Goal: Find contact information: Obtain details needed to contact an individual or organization

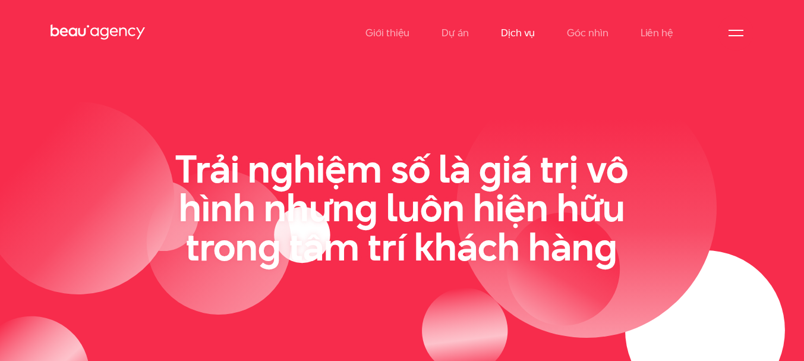
click at [527, 33] on link "Dịch vụ" at bounding box center [518, 32] width 34 height 65
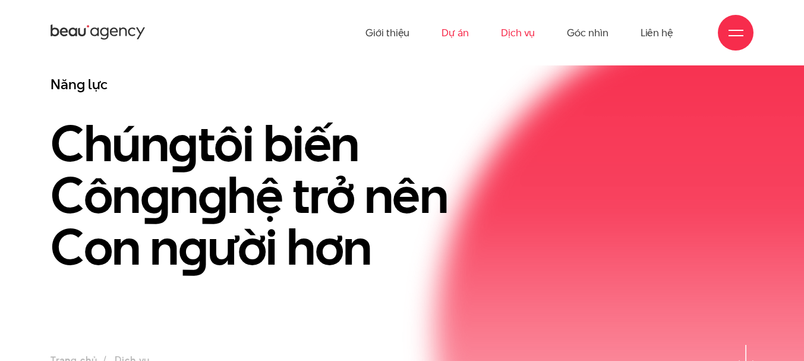
click at [451, 31] on link "Dự án" at bounding box center [455, 32] width 27 height 65
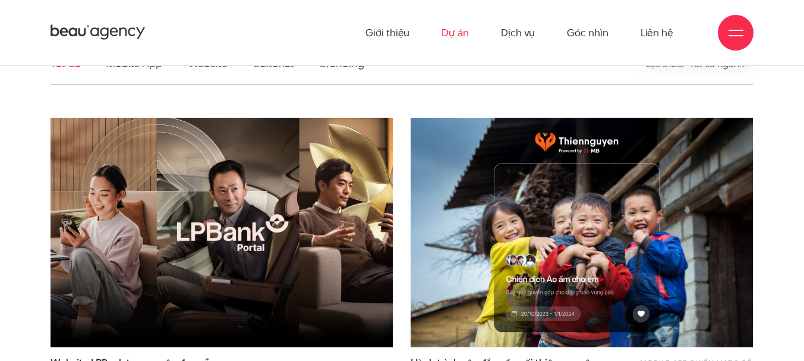
scroll to position [190, 0]
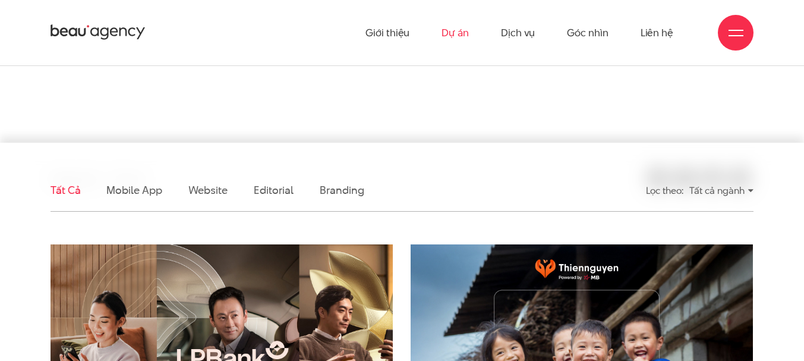
click at [713, 197] on div "Tất cả ngành" at bounding box center [721, 190] width 64 height 21
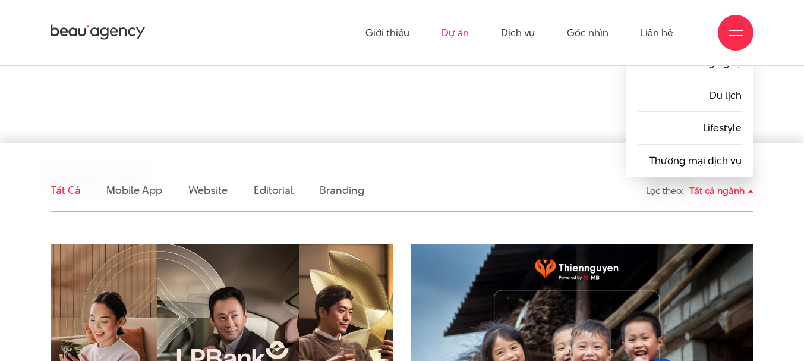
click at [716, 191] on div "Tất cả ngành" at bounding box center [721, 190] width 64 height 21
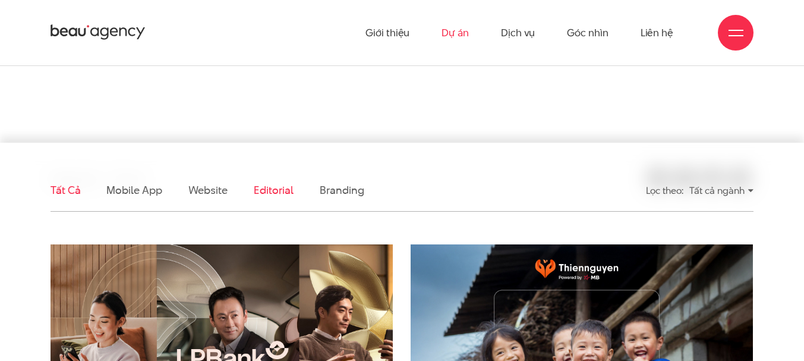
click at [285, 191] on link "Editorial" at bounding box center [274, 189] width 40 height 15
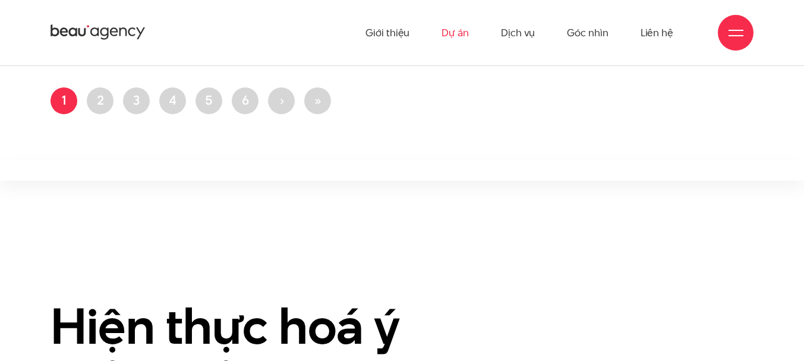
scroll to position [229, 0]
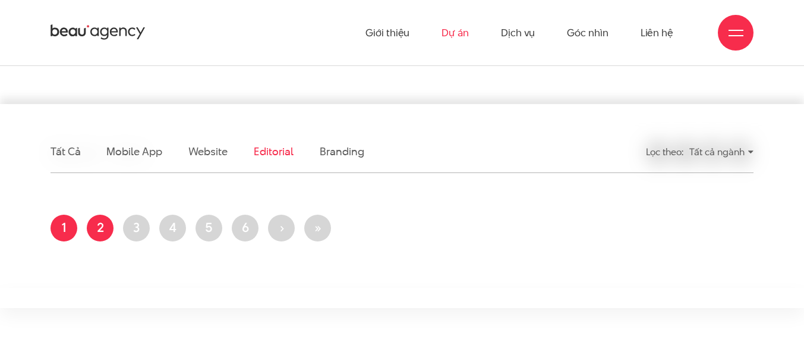
click at [107, 235] on link "Trang 2" at bounding box center [100, 228] width 27 height 27
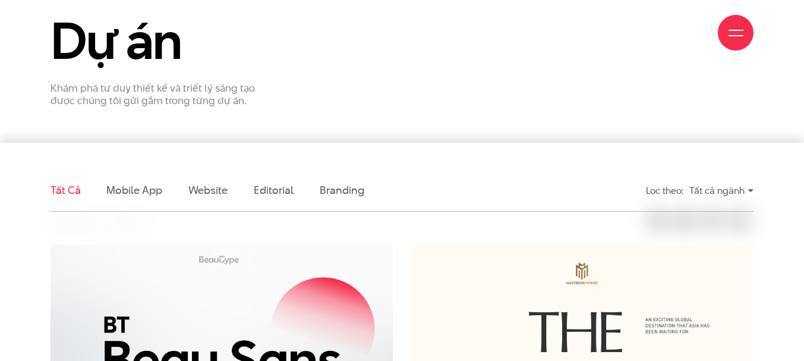
scroll to position [380, 0]
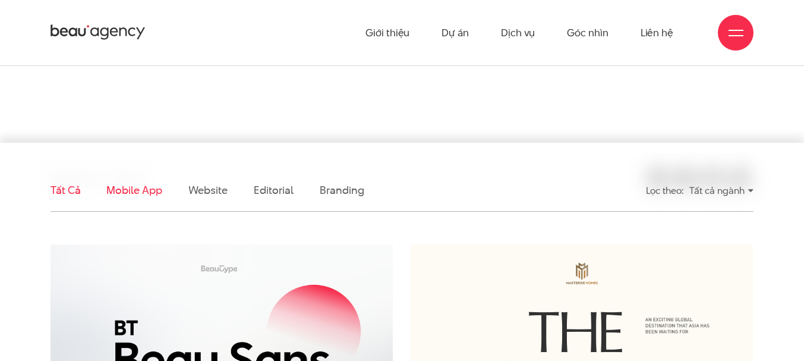
click at [156, 196] on link "Mobile app" at bounding box center [133, 189] width 55 height 15
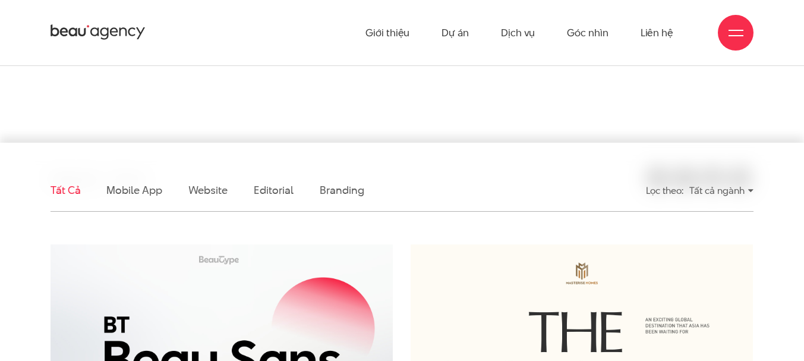
scroll to position [360, 0]
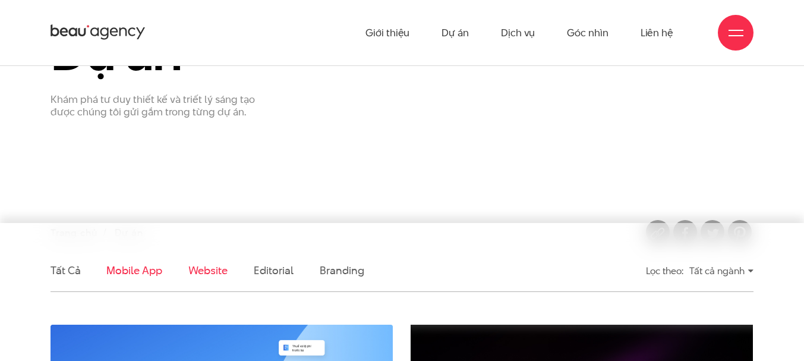
click at [209, 273] on link "Website" at bounding box center [207, 270] width 39 height 15
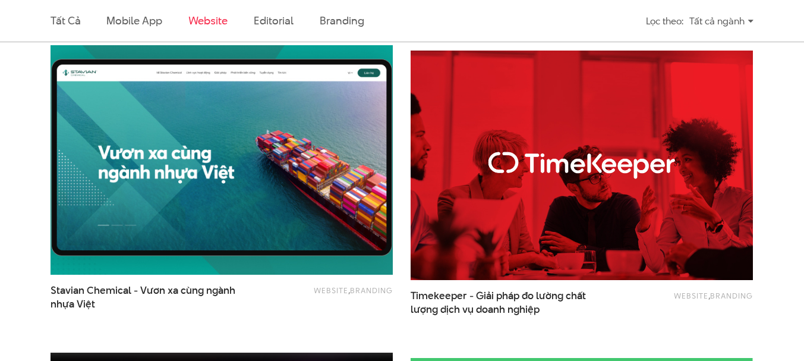
scroll to position [1501, 0]
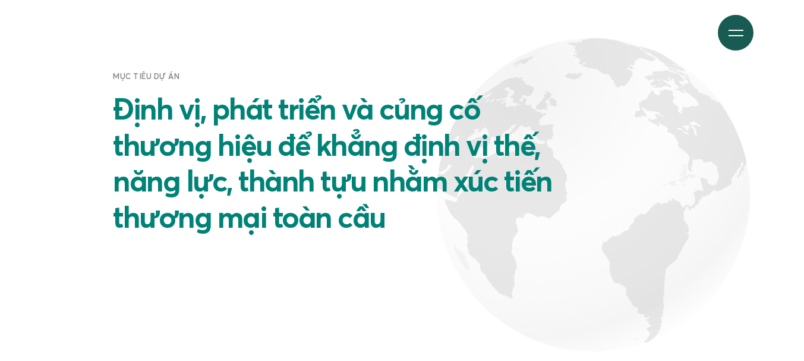
scroll to position [2663, 0]
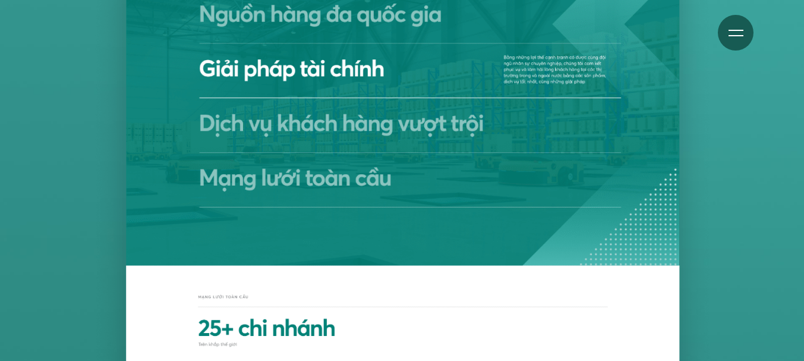
scroll to position [3994, 0]
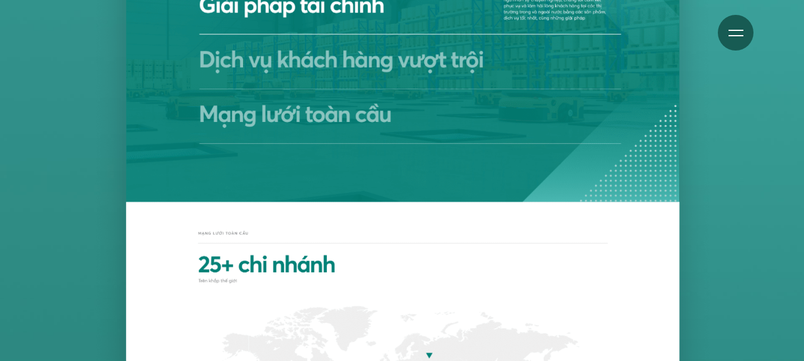
click at [331, 125] on img at bounding box center [402, 3] width 648 height 2117
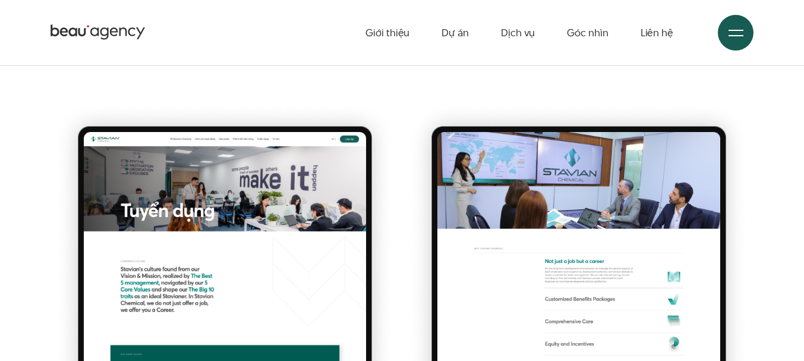
scroll to position [6620, 0]
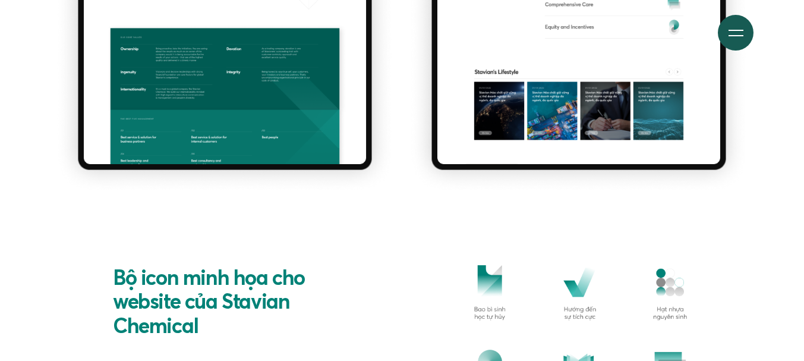
click at [264, 297] on h2 "Bộ icon minh họa cho website của Stavian Chemical" at bounding box center [225, 301] width 224 height 73
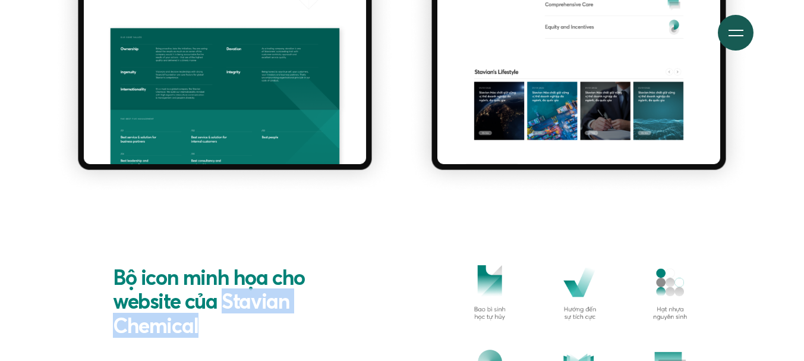
drag, startPoint x: 228, startPoint y: 300, endPoint x: 219, endPoint y: 320, distance: 22.6
click at [219, 320] on h2 "Bộ icon minh họa cho website của Stavian Chemical" at bounding box center [225, 301] width 224 height 73
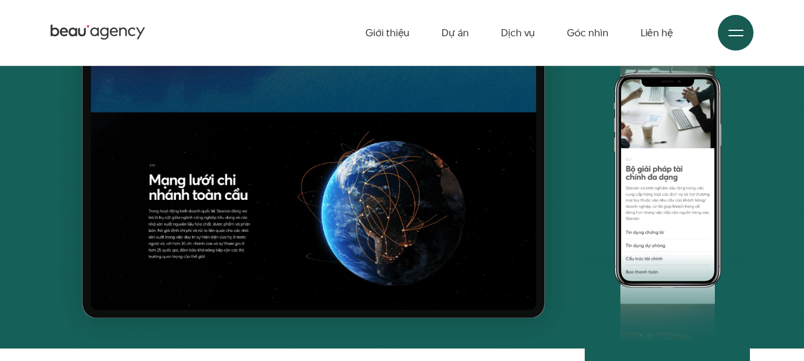
scroll to position [5669, 0]
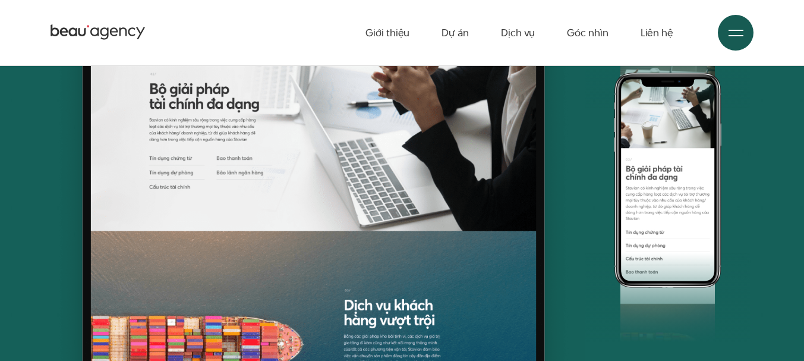
click at [131, 47] on div "Giới thiệu Dự án Dịch vụ Góc nhìn Liên hệ" at bounding box center [402, 32] width 703 height 65
click at [127, 38] on icon at bounding box center [98, 32] width 95 height 18
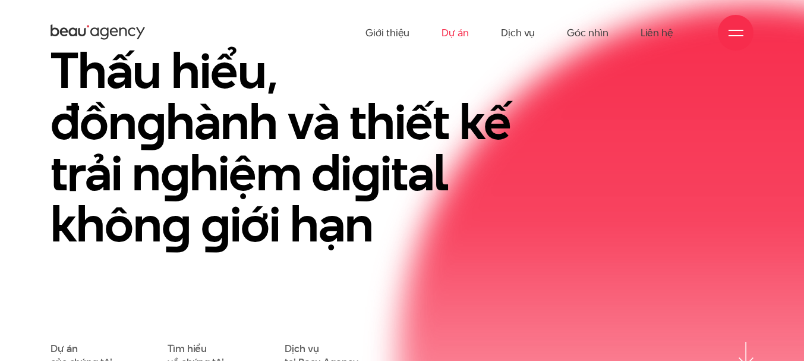
click at [454, 32] on link "Dự án" at bounding box center [455, 32] width 27 height 65
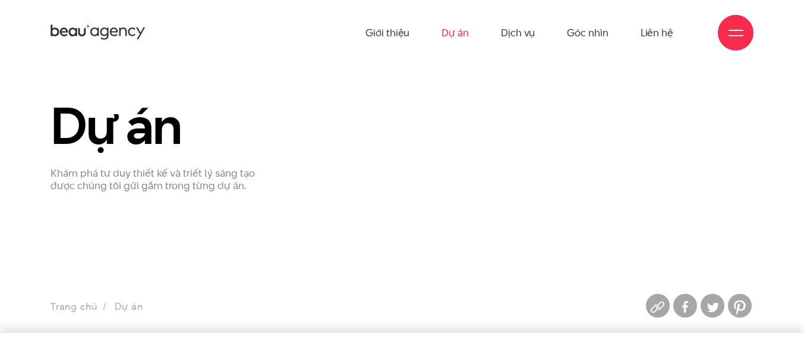
click at [122, 29] on icon at bounding box center [123, 32] width 8 height 8
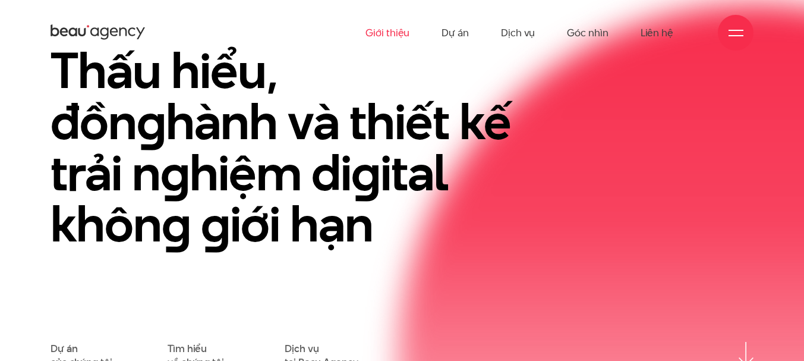
click at [402, 35] on link "Giới thiệu" at bounding box center [388, 32] width 44 height 65
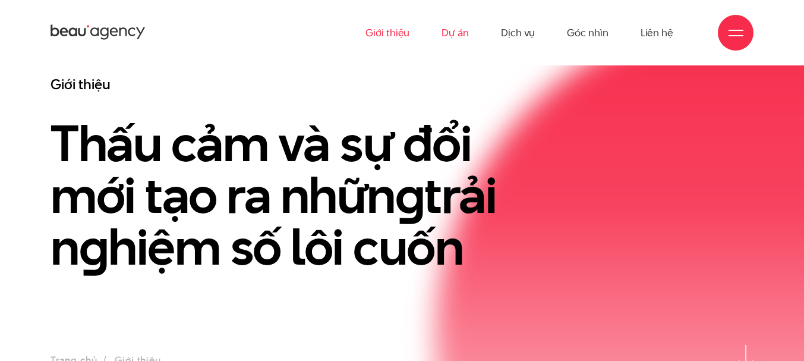
click at [467, 36] on link "Dự án" at bounding box center [455, 32] width 27 height 65
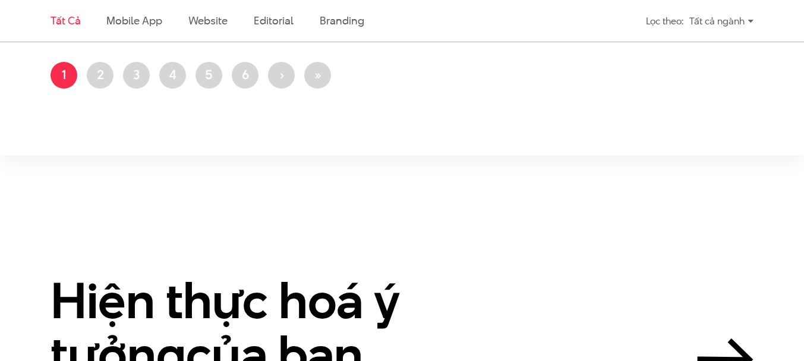
scroll to position [2561, 0]
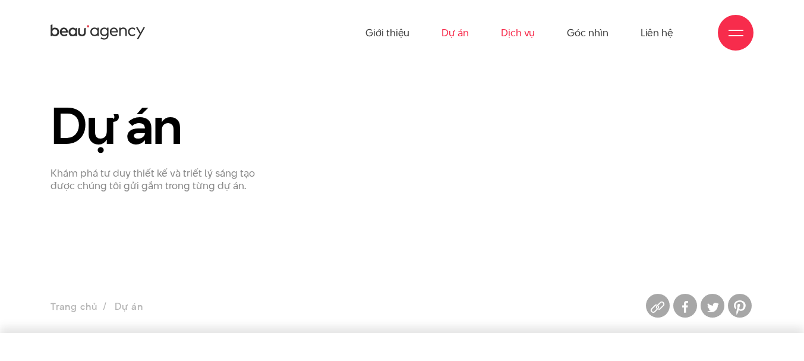
click at [518, 40] on link "Dịch vụ" at bounding box center [518, 32] width 34 height 65
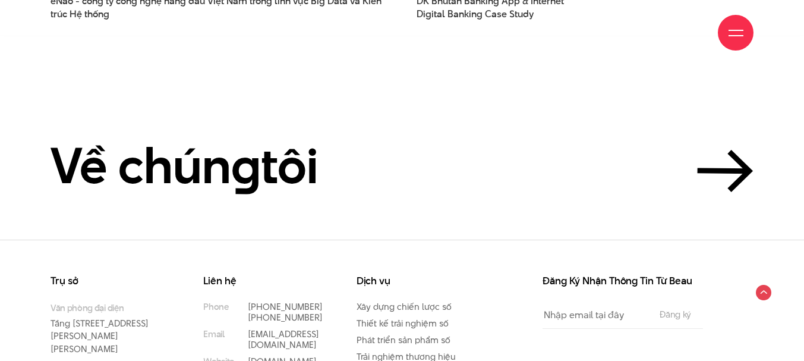
scroll to position [3336, 0]
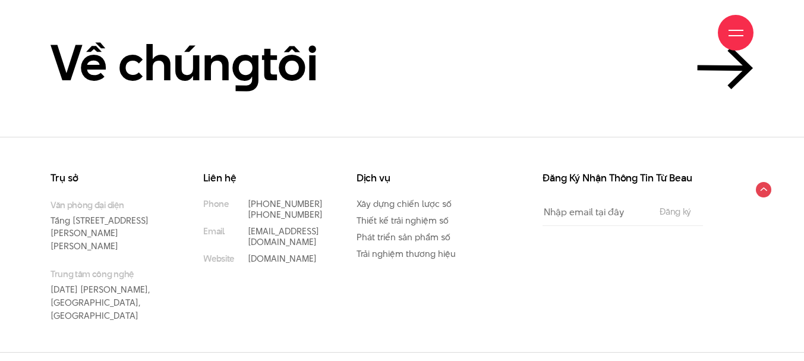
click at [690, 215] on input "Đăng ký" at bounding box center [675, 212] width 39 height 10
click at [440, 264] on div "Dịch vụ Xây dựng chiến lược số Thiết kế trải nghiệm số Phát triển sản phẩm số T…" at bounding box center [424, 262] width 153 height 178
drag, startPoint x: 320, startPoint y: 202, endPoint x: 258, endPoint y: 221, distance: 65.1
click at [248, 202] on p "[PHONE_NUMBER]" at bounding box center [284, 204] width 73 height 11
copy link "[PHONE_NUMBER]"
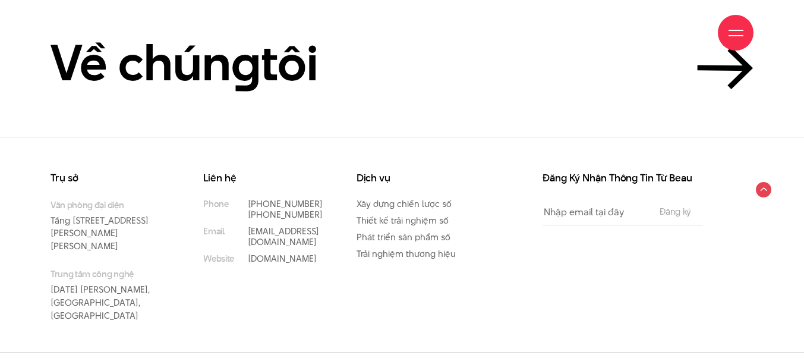
click at [0, 156] on div "Trụ sở Văn phòng đại diện Tầng 5, 33 Giang Văn Minh, Kim Mã, Ba Đình, Hà Nội Tr…" at bounding box center [402, 244] width 804 height 215
drag, startPoint x: 322, startPoint y: 212, endPoint x: 246, endPoint y: 219, distance: 76.5
click at [246, 219] on div "Liên hệ Phone (+84) 97 531 9889 (+84) 86 929 1771 Email info@beau.vn Website be…" at bounding box center [270, 218] width 135 height 91
copy link "[PHONE_NUMBER]"
click at [0, 167] on div "Trụ sở Văn phòng đại diện Tầng 5, 33 Giang Văn Minh, Kim Mã, Ba Đình, Hà Nội Tr…" at bounding box center [402, 244] width 804 height 215
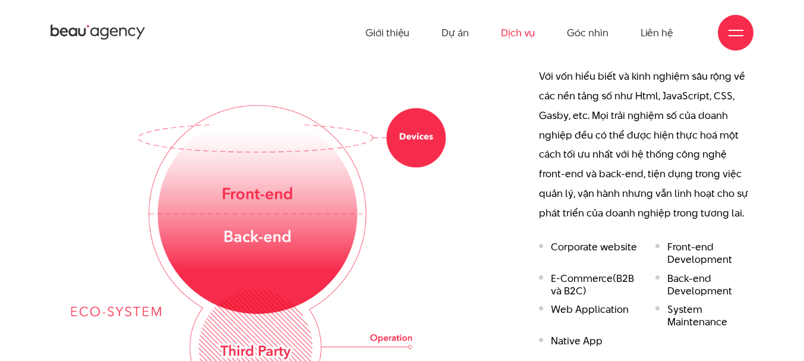
scroll to position [32, 0]
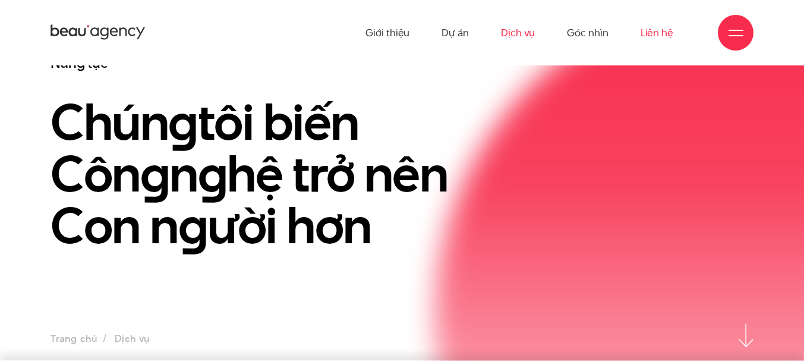
click at [660, 29] on link "Liên hệ" at bounding box center [657, 32] width 33 height 65
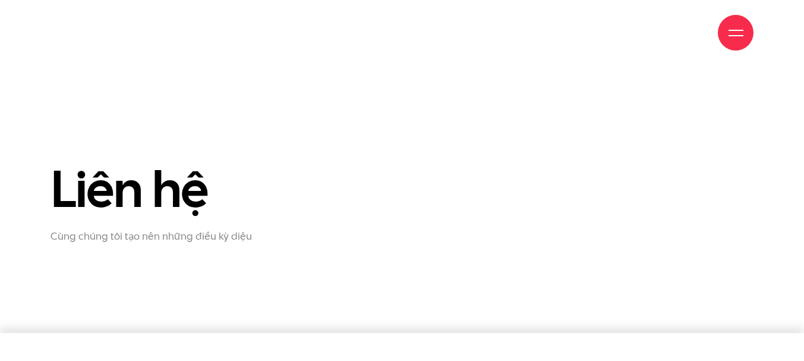
scroll to position [190, 0]
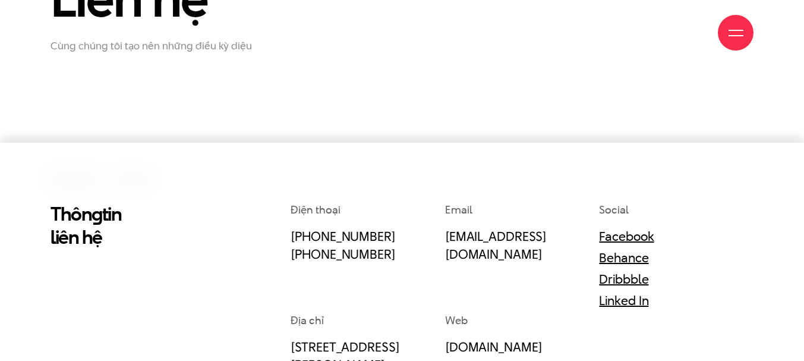
click at [185, 42] on div "Giới thiệu Dự án Dịch vụ Góc nhìn Liên hệ" at bounding box center [402, 32] width 703 height 65
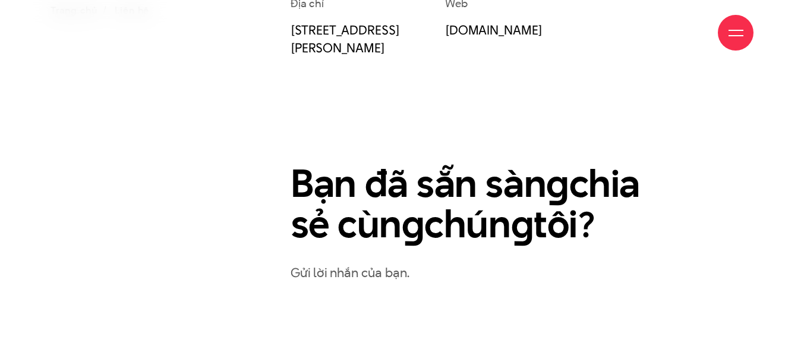
scroll to position [697, 0]
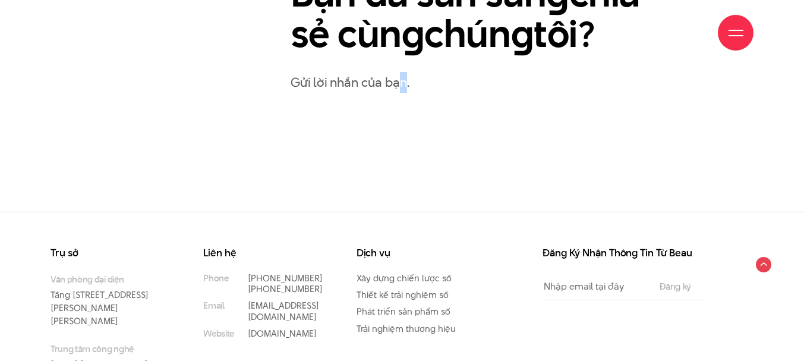
drag, startPoint x: 405, startPoint y: 103, endPoint x: 391, endPoint y: 75, distance: 30.8
click at [391, 75] on p "Gửi lời nhắn của bạn." at bounding box center [522, 82] width 463 height 21
click at [374, 83] on p "Gửi lời nhắn của bạn." at bounding box center [522, 82] width 463 height 21
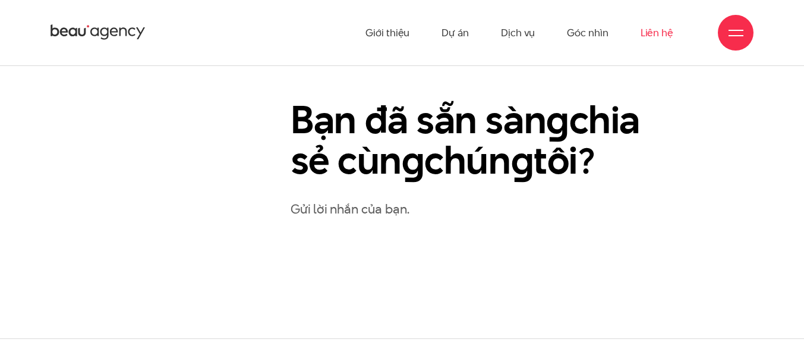
click at [605, 149] on h2 "Bạn đã sẵn sàn g chia sẻ cùn g chún g tôi?" at bounding box center [487, 140] width 393 height 81
drag, startPoint x: 353, startPoint y: 188, endPoint x: 330, endPoint y: 213, distance: 34.5
click at [353, 189] on div "Bạn đã sẵn sàn g chia sẻ cùn g chún g tôi? Gửi lời nhắn của bạn." at bounding box center [522, 159] width 463 height 119
click at [330, 213] on p "Gửi lời nhắn của bạn." at bounding box center [522, 209] width 463 height 21
click at [653, 73] on div "Điện thoại (+84) 97 531 9889 (+84) 86 929 1771 Email info@beau.vn Social Facebo…" at bounding box center [522, 50] width 481 height 457
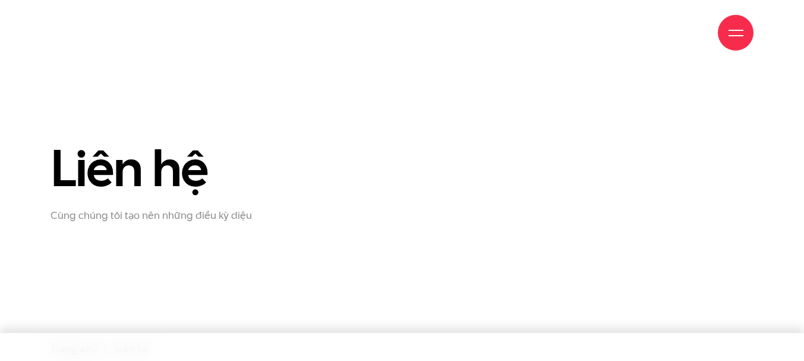
scroll to position [254, 0]
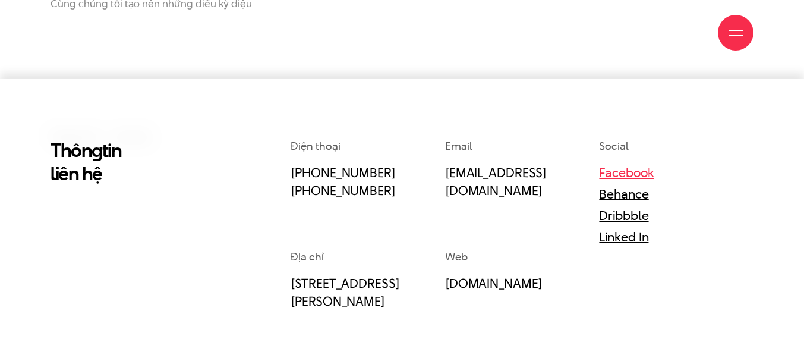
click at [622, 173] on link "Facebook" at bounding box center [626, 172] width 55 height 18
click at [378, 175] on link "[PHONE_NUMBER]" at bounding box center [343, 172] width 105 height 18
drag, startPoint x: 389, startPoint y: 173, endPoint x: 285, endPoint y: 180, distance: 104.2
click at [285, 172] on div "Điện thoại (+84) 97 531 9889 (+84) 86 929 1771 Email info@beau.vn Social Facebo…" at bounding box center [522, 366] width 481 height 457
copy link "[PHONE_NUMBER]"
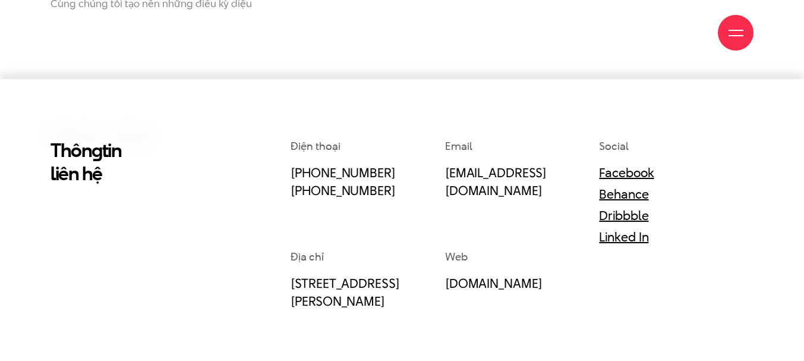
click at [90, 86] on section "Thôn g tin liên hệ Điện thoại (+84) 97 531 9889 (+84) 86 929 1771 Email info@be…" at bounding box center [402, 367] width 804 height 576
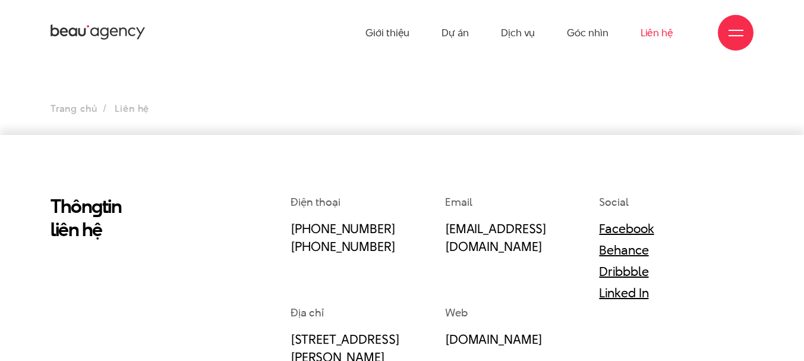
scroll to position [0, 0]
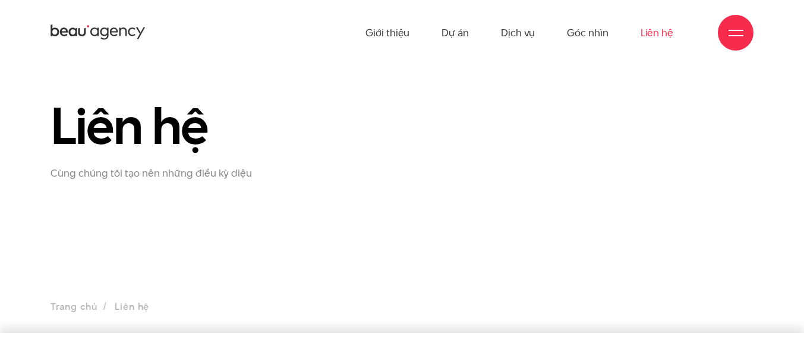
click at [95, 30] on icon at bounding box center [98, 32] width 95 height 18
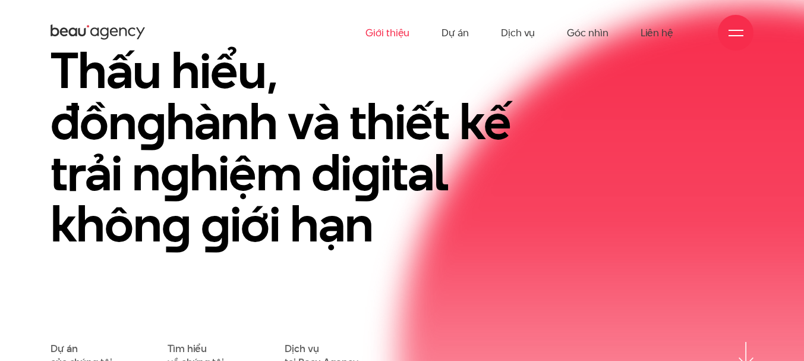
click at [393, 36] on link "Giới thiệu" at bounding box center [388, 32] width 44 height 65
